Goal: Transaction & Acquisition: Subscribe to service/newsletter

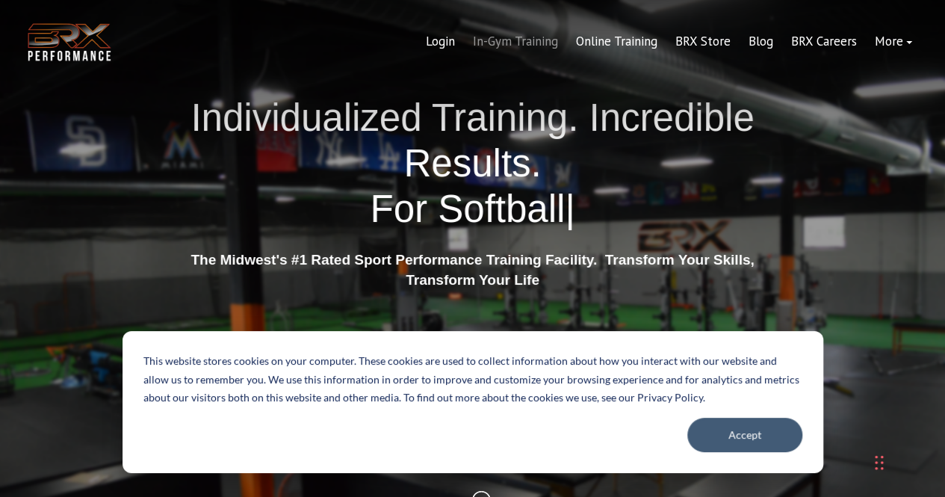
click at [544, 41] on link "In-Gym Training" at bounding box center [515, 42] width 103 height 36
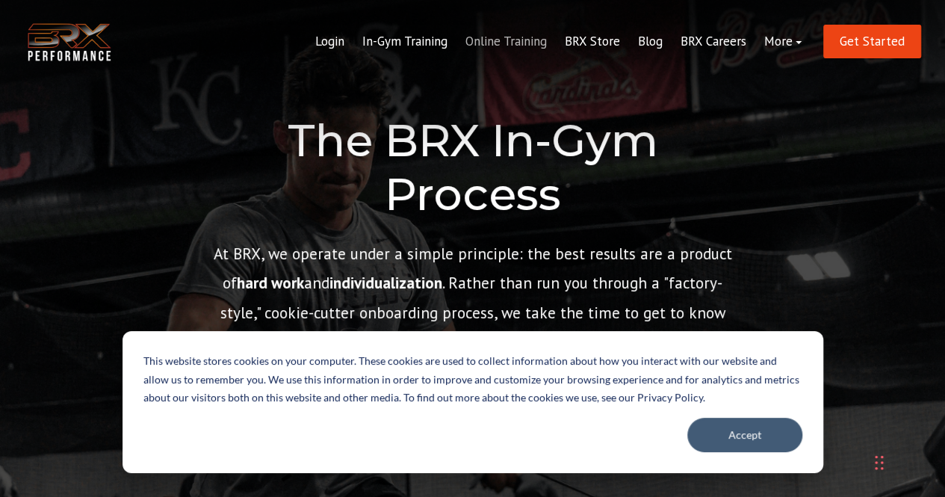
click at [532, 43] on link "Online Training" at bounding box center [506, 42] width 99 height 36
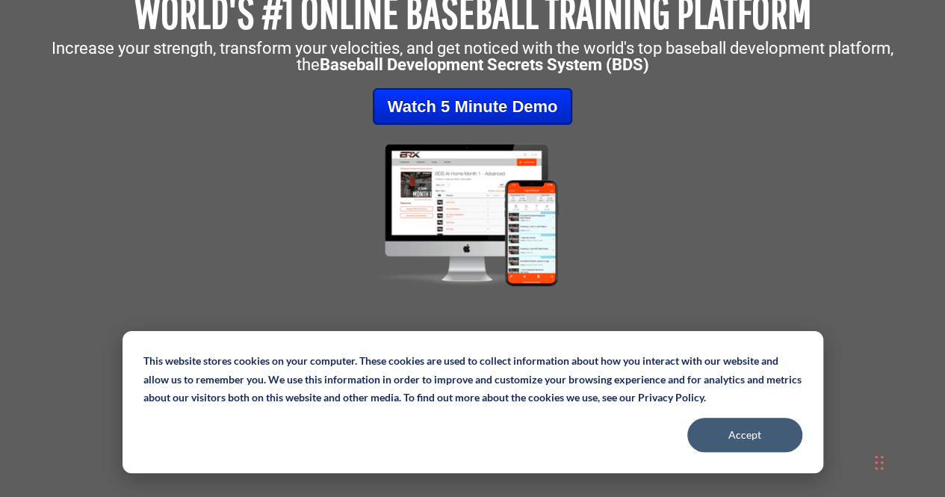
scroll to position [220, 0]
click at [330, 223] on link at bounding box center [472, 214] width 930 height 150
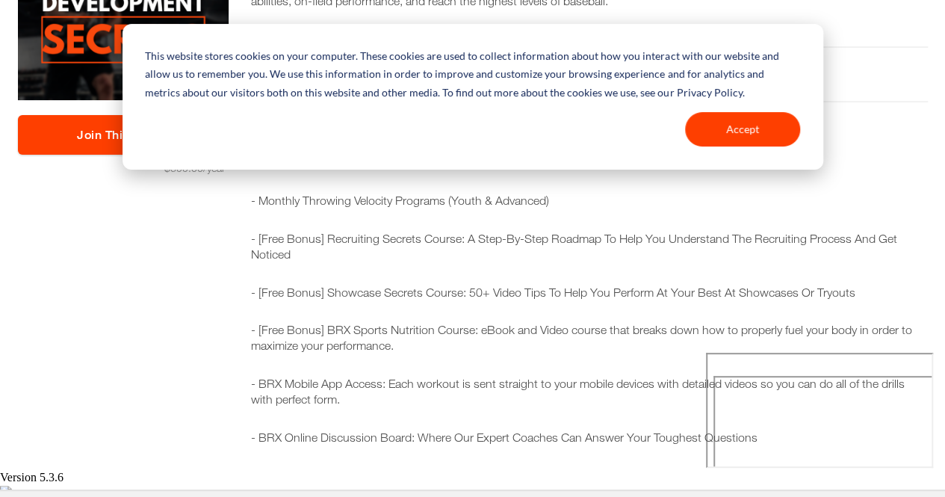
scroll to position [152, 0]
